Goal: Task Accomplishment & Management: Manage account settings

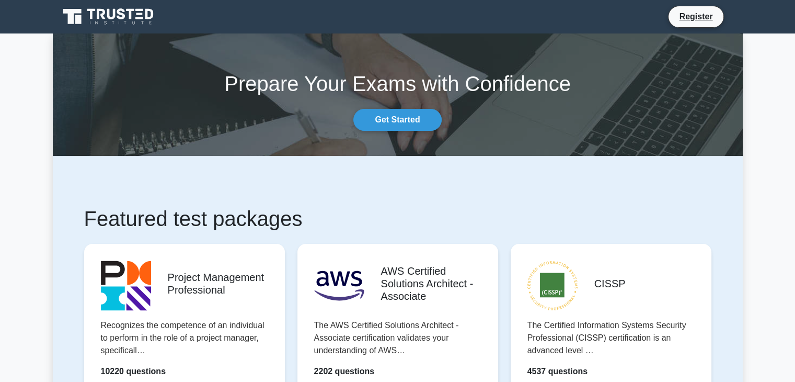
click at [381, 132] on section "Prepare Your Exams with Confidence Get Started" at bounding box center [398, 94] width 690 height 122
click at [396, 106] on div "Prepare Your Exams with Confidence Get Started" at bounding box center [398, 95] width 703 height 72
click at [394, 117] on link "Get Started" at bounding box center [397, 120] width 88 height 22
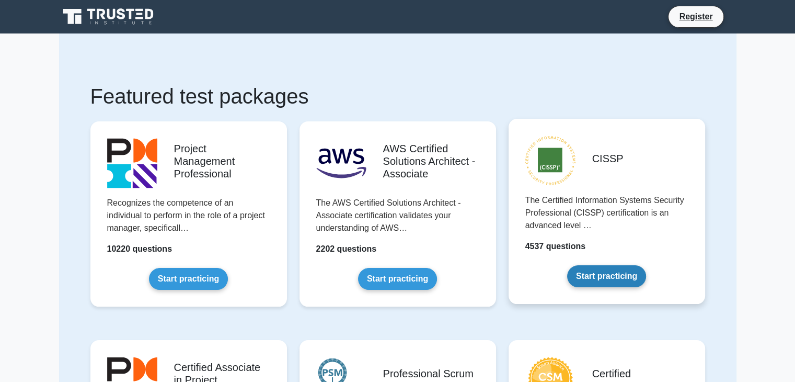
click at [625, 265] on link "Start practicing" at bounding box center [606, 276] width 79 height 22
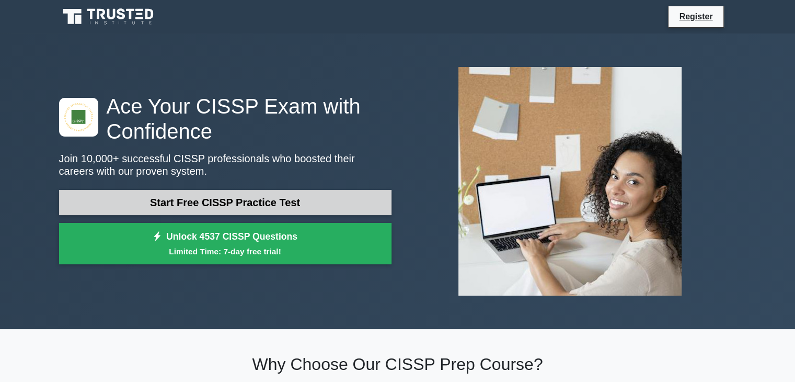
click at [245, 201] on link "Start Free CISSP Practice Test" at bounding box center [225, 202] width 332 height 25
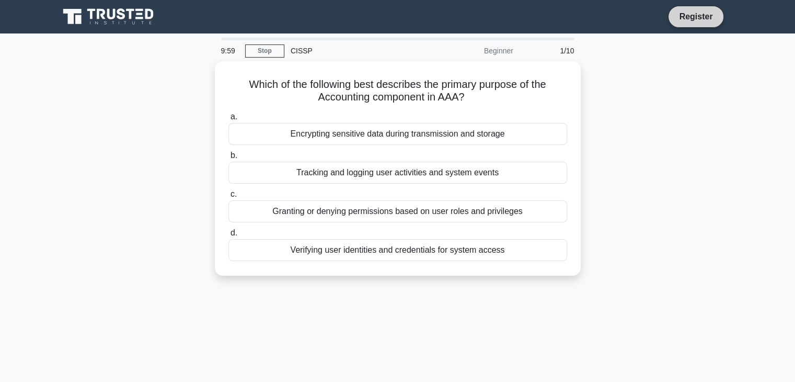
click at [695, 16] on link "Register" at bounding box center [696, 16] width 46 height 13
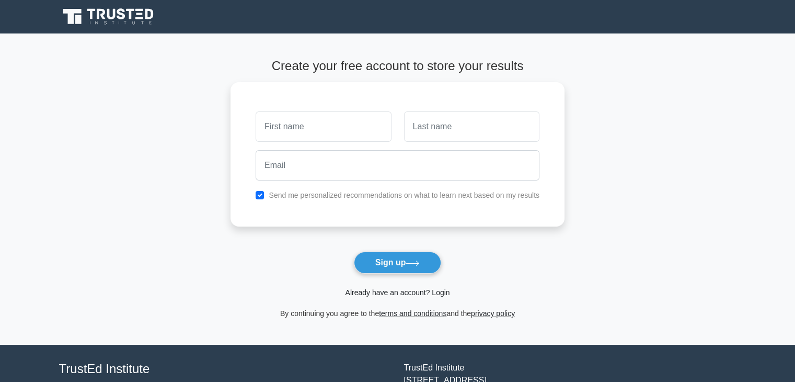
click at [388, 288] on link "Already have an account? Login" at bounding box center [397, 292] width 105 height 8
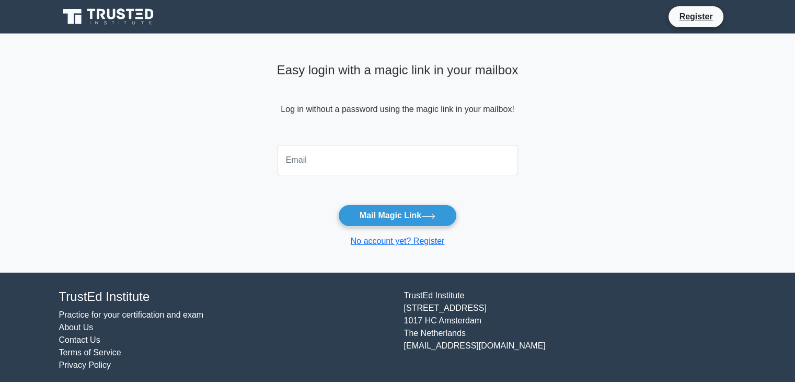
click at [314, 157] on input "email" at bounding box center [398, 160] width 242 height 30
type input "[EMAIL_ADDRESS][DOMAIN_NAME]"
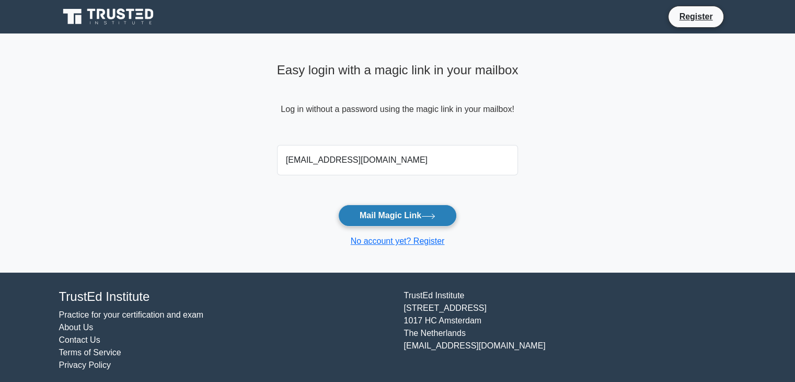
click at [359, 205] on button "Mail Magic Link" at bounding box center [397, 215] width 119 height 22
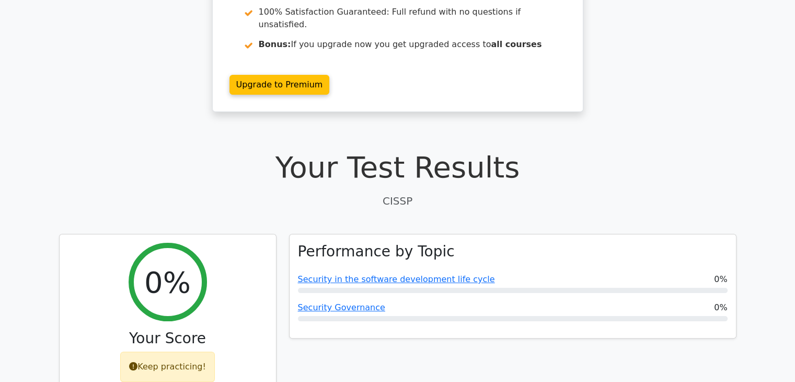
scroll to position [209, 0]
